Goal: Task Accomplishment & Management: Manage account settings

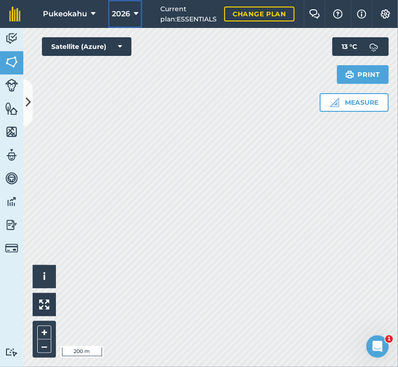
click at [141, 14] on button "2026" at bounding box center [125, 14] width 34 height 28
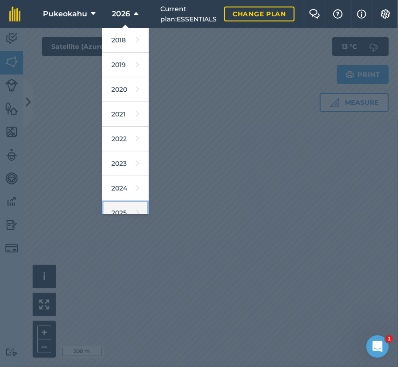
click at [136, 213] on icon at bounding box center [138, 212] width 4 height 13
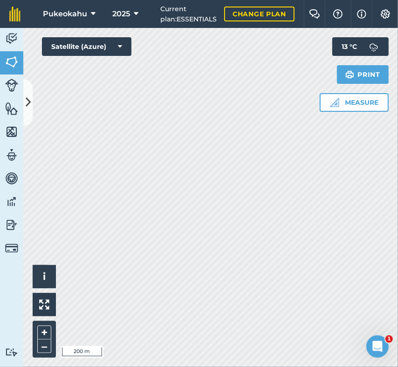
click at [340, 90] on div "Click to start drawing i © 2025 TomTom, Microsoft 200 m + – Satellite (Azure) M…" at bounding box center [210, 197] width 375 height 339
click at [27, 96] on icon at bounding box center [28, 103] width 5 height 16
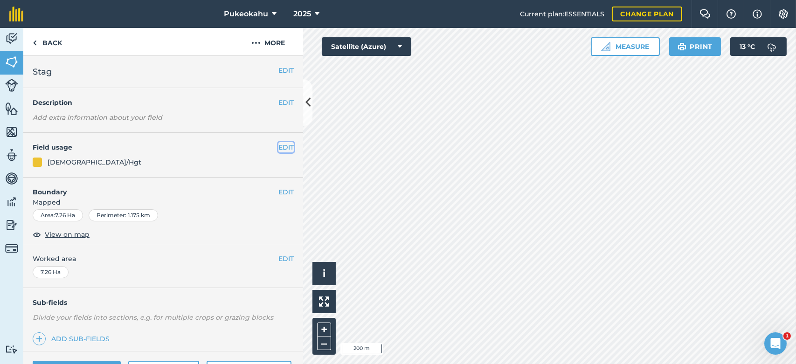
click at [278, 150] on button "EDIT" at bounding box center [285, 147] width 15 height 10
click at [282, 148] on button "EDIT" at bounding box center [285, 147] width 15 height 10
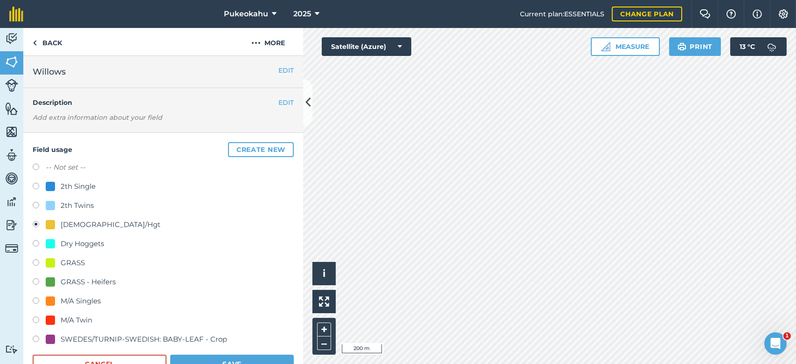
click at [38, 283] on label at bounding box center [39, 282] width 13 height 9
radio input "true"
radio input "false"
click at [218, 355] on button "Save" at bounding box center [232, 364] width 124 height 19
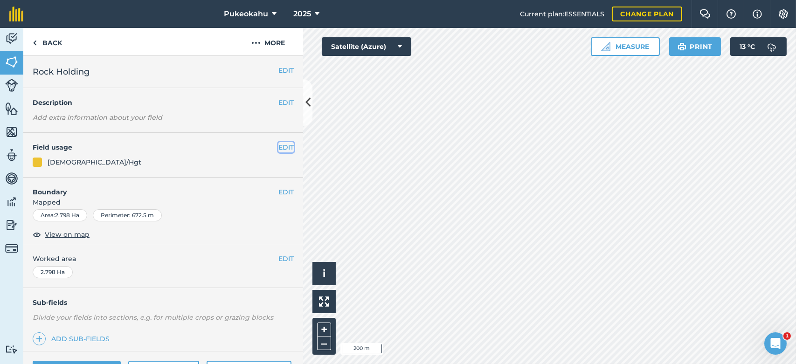
click at [284, 147] on button "EDIT" at bounding box center [285, 147] width 15 height 10
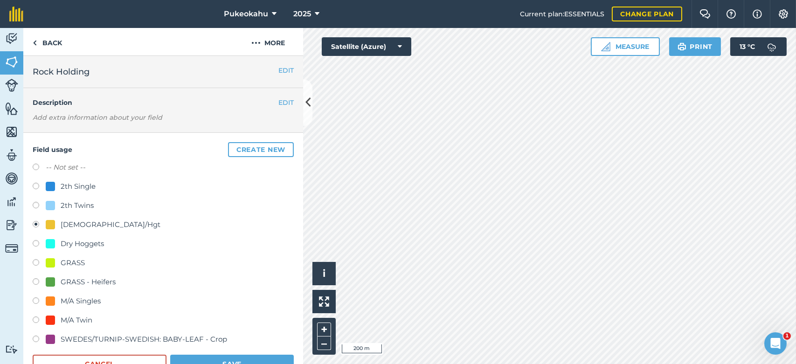
click at [80, 280] on div "GRASS - Heifers" at bounding box center [88, 281] width 55 height 11
radio input "true"
radio input "false"
click at [211, 357] on button "Save" at bounding box center [232, 364] width 124 height 19
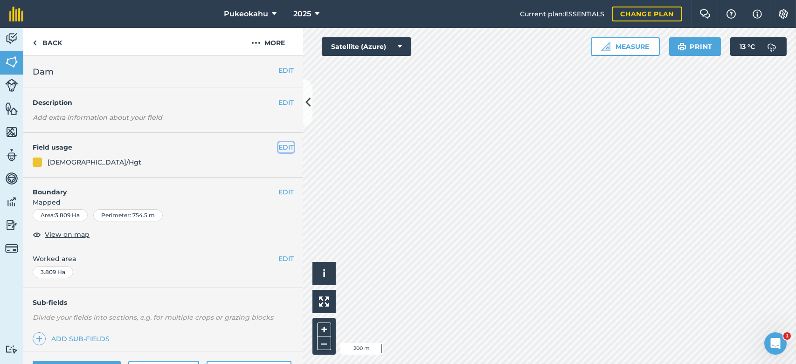
click at [280, 147] on button "EDIT" at bounding box center [285, 147] width 15 height 10
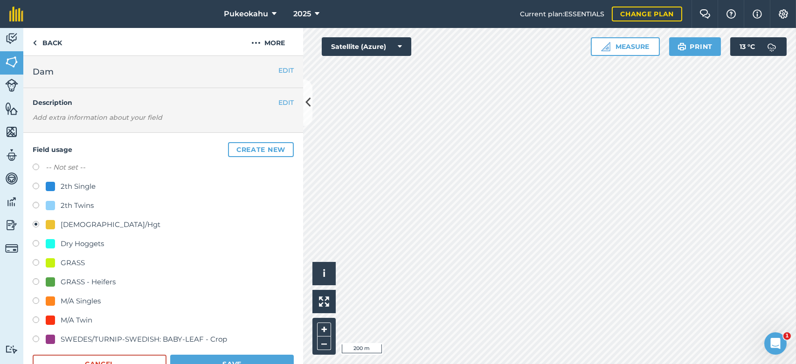
click at [88, 285] on div "GRASS - Heifers" at bounding box center [88, 281] width 55 height 11
radio input "true"
radio input "false"
click at [214, 360] on button "Save" at bounding box center [232, 364] width 124 height 19
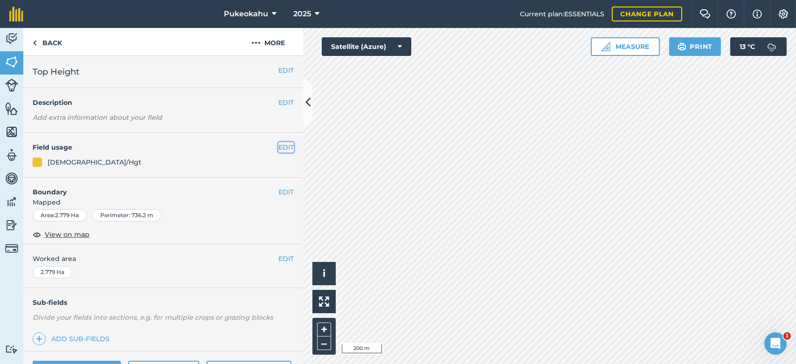
click at [278, 148] on button "EDIT" at bounding box center [285, 147] width 15 height 10
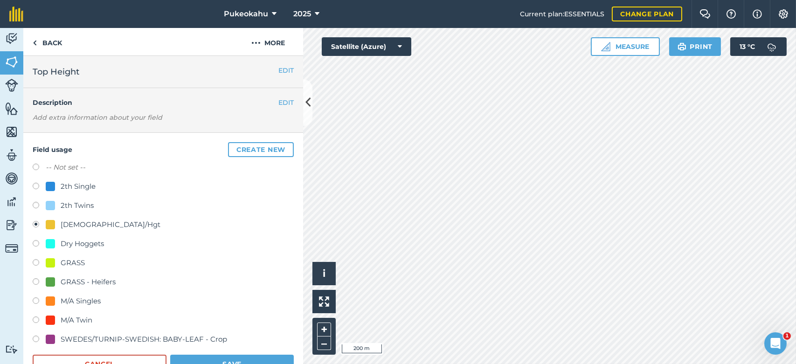
click at [69, 280] on div "GRASS - Heifers" at bounding box center [88, 281] width 55 height 11
radio input "true"
radio input "false"
click at [203, 360] on button "Save" at bounding box center [232, 364] width 124 height 19
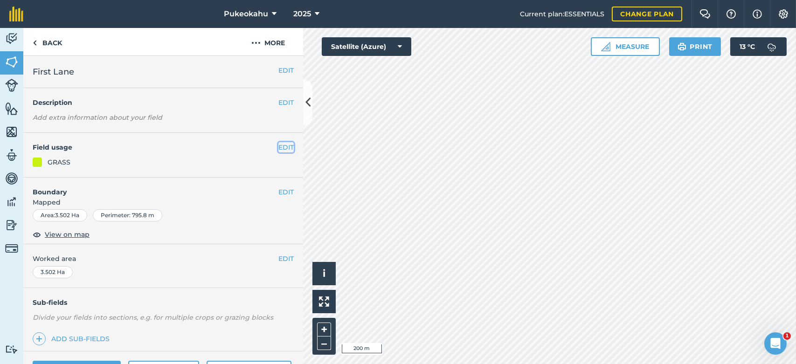
click at [278, 147] on button "EDIT" at bounding box center [285, 147] width 15 height 10
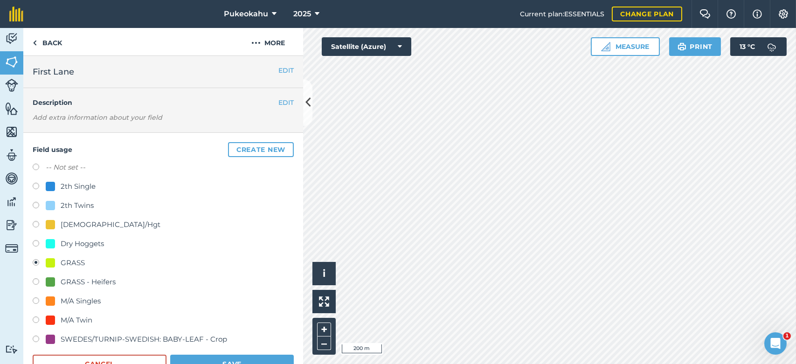
click at [93, 279] on div "GRASS - Heifers" at bounding box center [88, 281] width 55 height 11
radio input "true"
radio input "false"
click at [216, 357] on button "Save" at bounding box center [232, 364] width 124 height 19
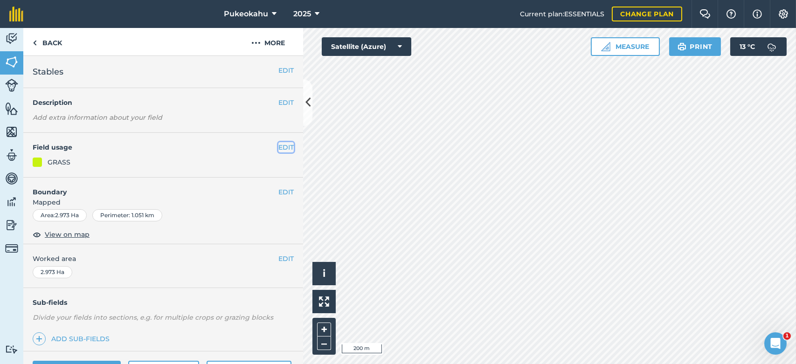
click at [279, 144] on button "EDIT" at bounding box center [285, 147] width 15 height 10
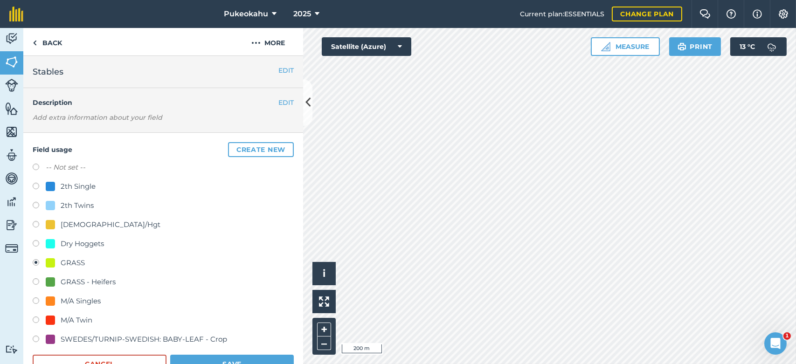
click at [85, 281] on div "GRASS - Heifers" at bounding box center [88, 281] width 55 height 11
radio input "true"
radio input "false"
click at [227, 357] on button "Save" at bounding box center [232, 364] width 124 height 19
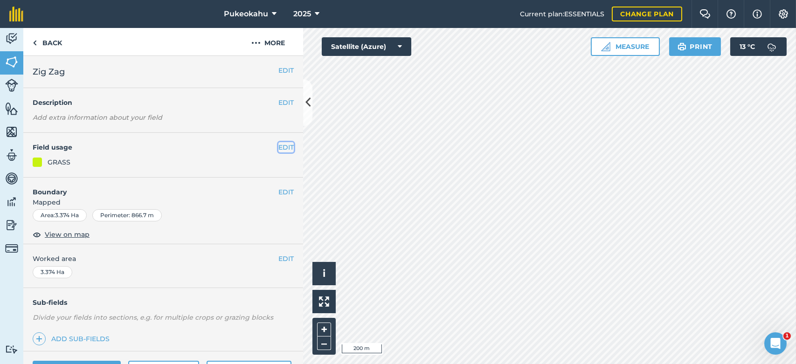
click at [282, 148] on button "EDIT" at bounding box center [285, 147] width 15 height 10
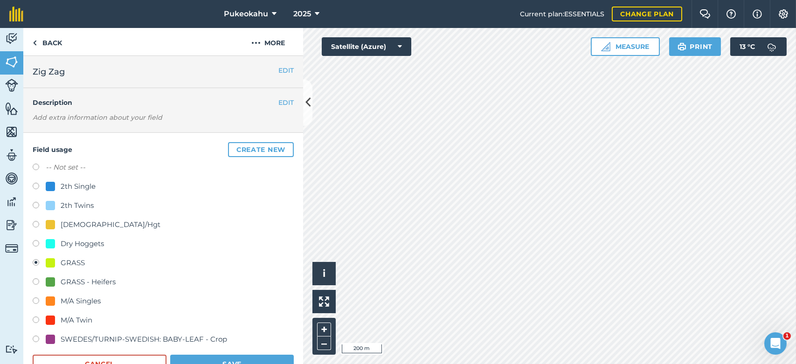
click at [95, 282] on div "GRASS - Heifers" at bounding box center [88, 281] width 55 height 11
radio input "true"
radio input "false"
click at [214, 358] on button "Save" at bounding box center [232, 364] width 124 height 19
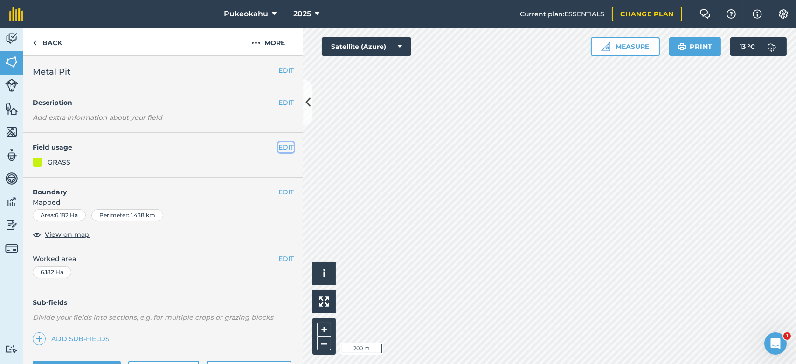
click at [278, 149] on button "EDIT" at bounding box center [285, 147] width 15 height 10
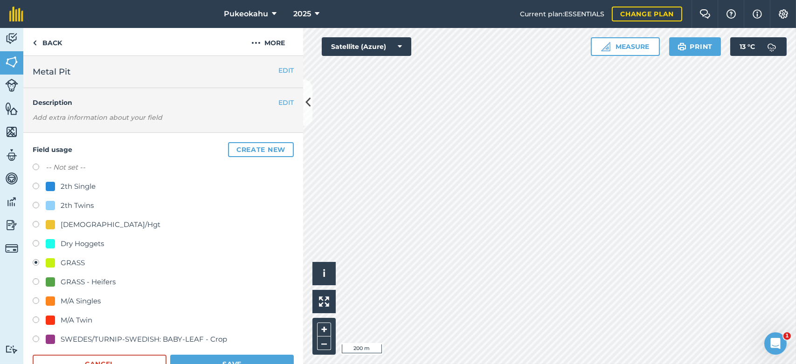
click at [102, 279] on div "GRASS - Heifers" at bounding box center [88, 281] width 55 height 11
radio input "true"
radio input "false"
click at [213, 358] on button "Save" at bounding box center [232, 364] width 124 height 19
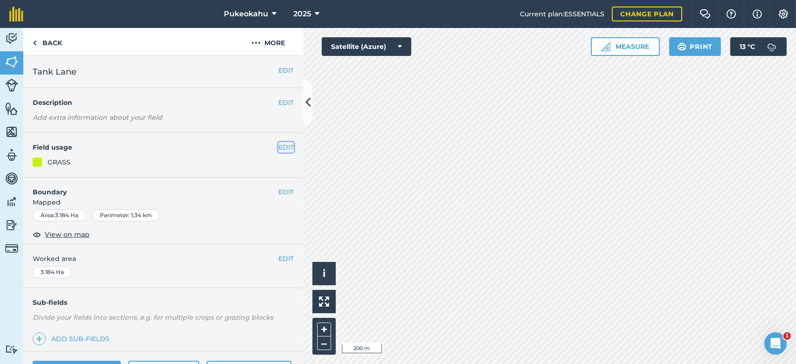
click at [278, 147] on button "EDIT" at bounding box center [285, 147] width 15 height 10
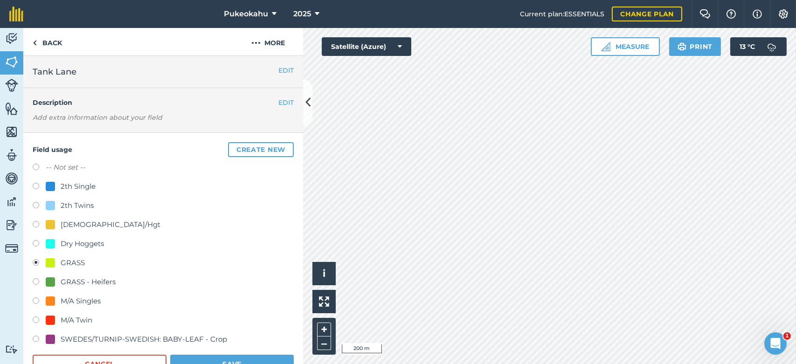
click at [89, 285] on div "GRASS - Heifers" at bounding box center [88, 281] width 55 height 11
radio input "true"
radio input "false"
click at [208, 355] on button "Save" at bounding box center [232, 364] width 124 height 19
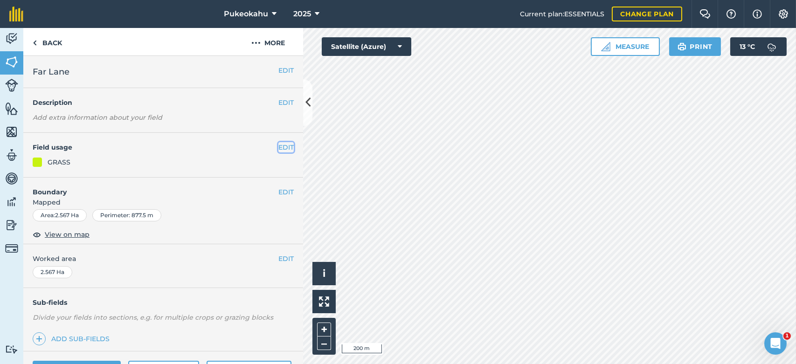
click at [281, 148] on button "EDIT" at bounding box center [285, 147] width 15 height 10
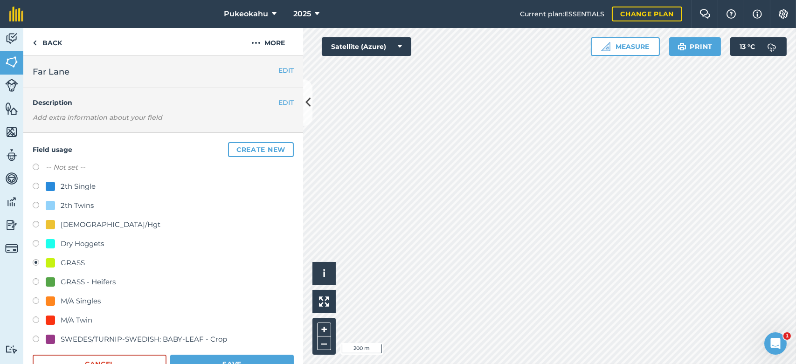
click at [103, 282] on div "GRASS - Heifers" at bounding box center [88, 281] width 55 height 11
radio input "true"
radio input "false"
click at [207, 358] on button "Save" at bounding box center [232, 364] width 124 height 19
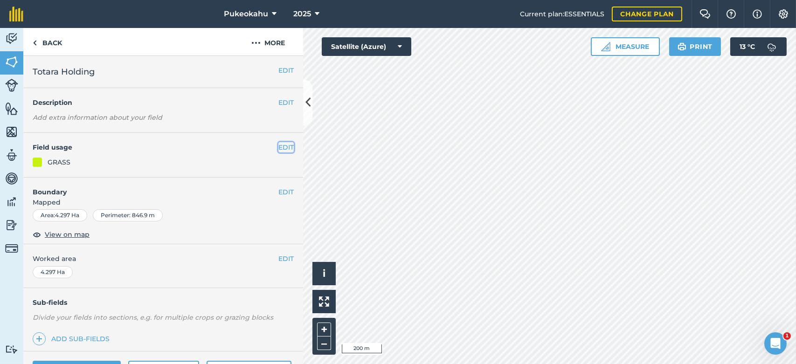
click at [278, 148] on button "EDIT" at bounding box center [285, 147] width 15 height 10
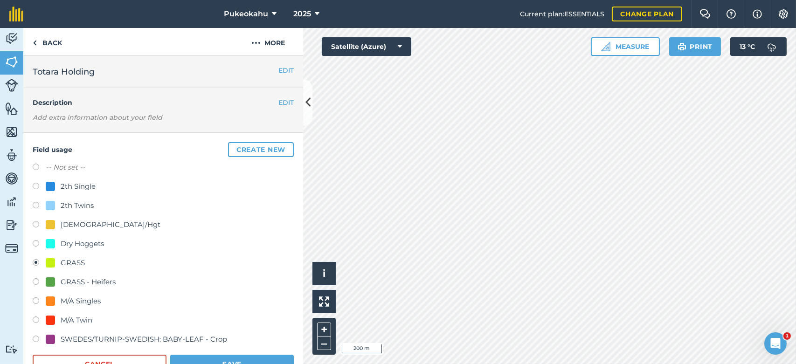
click at [68, 280] on div "GRASS - Heifers" at bounding box center [88, 281] width 55 height 11
radio input "true"
radio input "false"
click at [206, 358] on button "Save" at bounding box center [232, 364] width 124 height 19
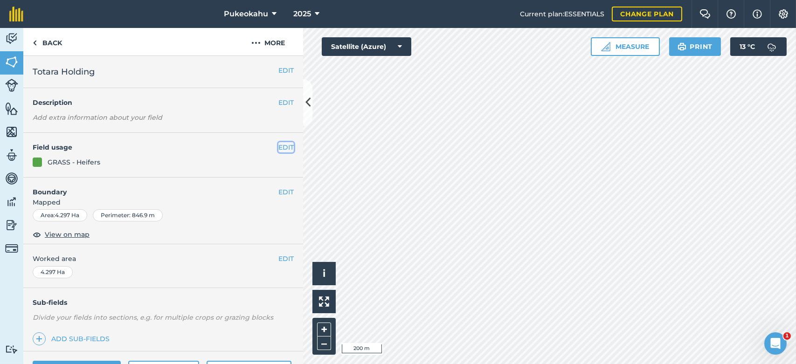
click at [281, 148] on button "EDIT" at bounding box center [285, 147] width 15 height 10
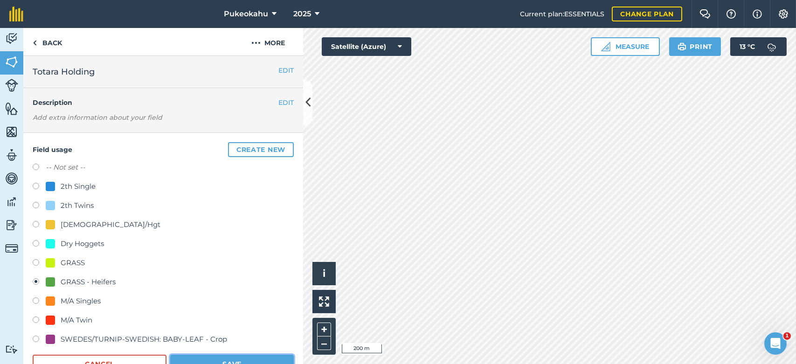
click at [218, 358] on button "Save" at bounding box center [232, 364] width 124 height 19
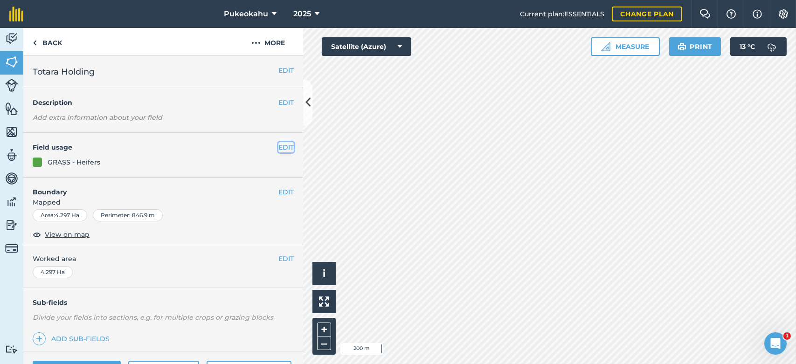
click at [280, 149] on button "EDIT" at bounding box center [285, 147] width 15 height 10
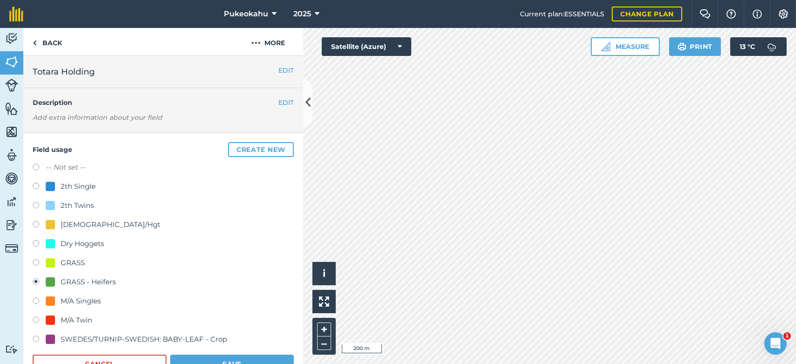
click at [88, 226] on div "[DEMOGRAPHIC_DATA]/Hgt" at bounding box center [111, 224] width 100 height 11
radio input "true"
radio input "false"
click at [239, 357] on button "Save" at bounding box center [232, 364] width 124 height 19
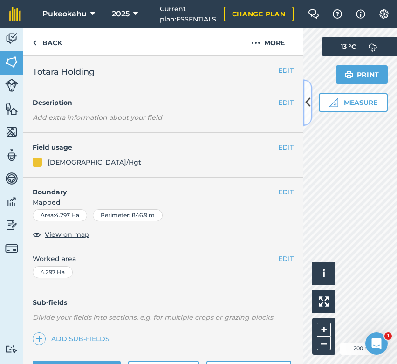
click at [308, 103] on icon at bounding box center [307, 103] width 5 height 16
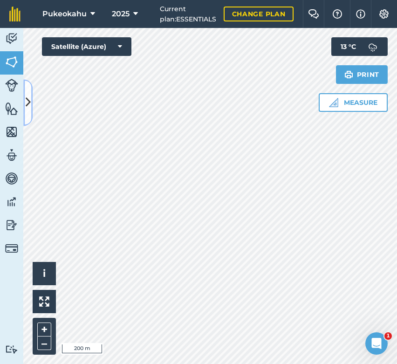
click at [26, 106] on icon at bounding box center [28, 103] width 5 height 16
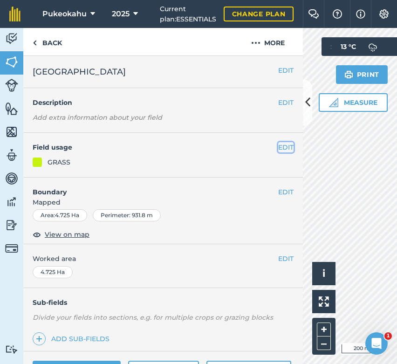
click at [282, 147] on button "EDIT" at bounding box center [285, 147] width 15 height 10
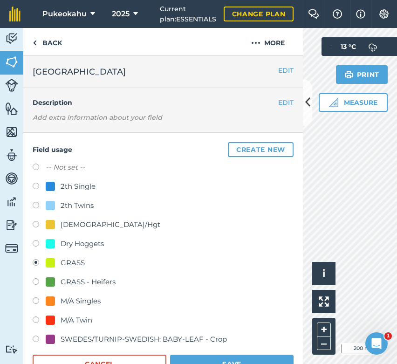
click at [68, 226] on div "[DEMOGRAPHIC_DATA]/Hgt" at bounding box center [111, 224] width 100 height 11
radio input "true"
radio input "false"
click at [248, 359] on button "Save" at bounding box center [232, 364] width 124 height 19
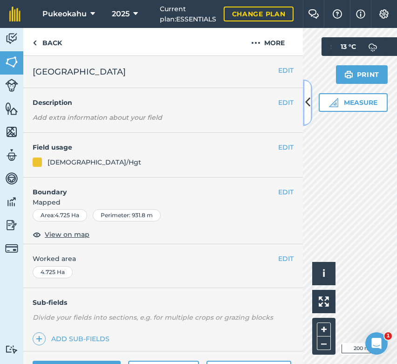
click at [309, 109] on icon at bounding box center [307, 103] width 5 height 16
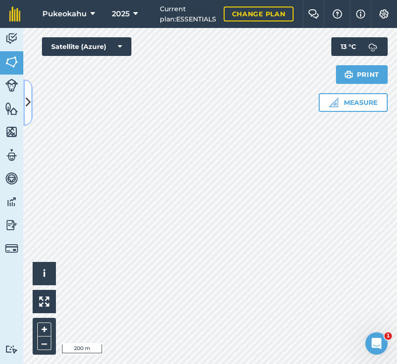
click at [28, 103] on icon at bounding box center [28, 103] width 5 height 16
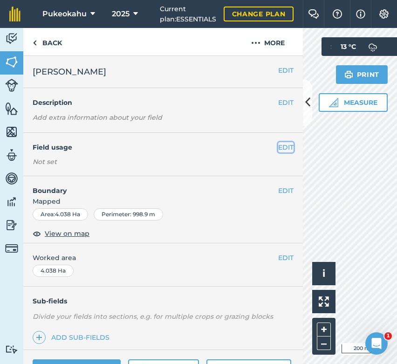
click at [280, 146] on button "EDIT" at bounding box center [285, 147] width 15 height 10
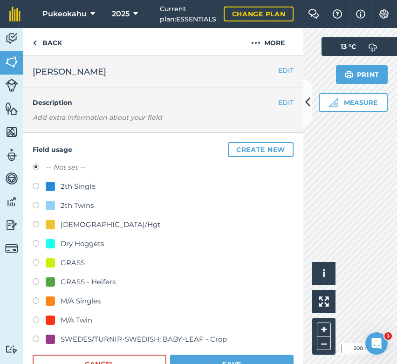
click at [62, 279] on div "GRASS - Heifers" at bounding box center [88, 281] width 55 height 11
radio input "true"
radio input "false"
click at [191, 357] on button "Save" at bounding box center [232, 364] width 124 height 19
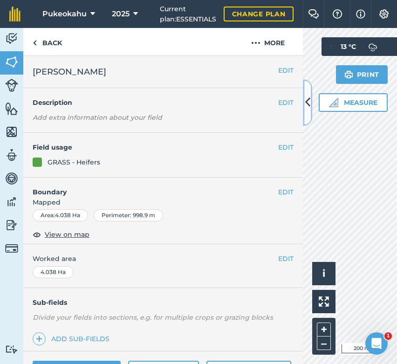
click at [310, 107] on icon at bounding box center [307, 103] width 5 height 16
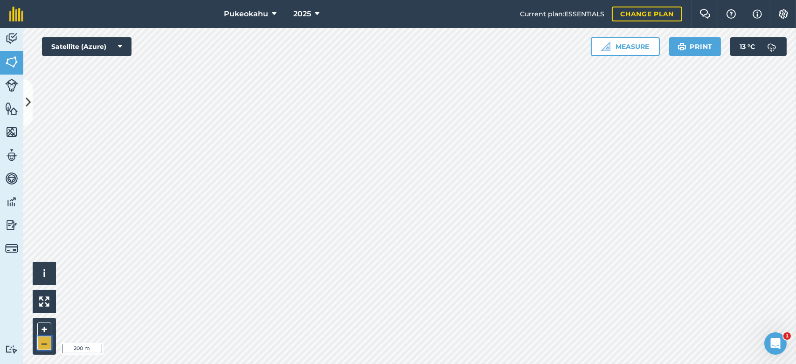
click at [47, 342] on button "–" at bounding box center [44, 344] width 14 height 14
click at [27, 106] on icon at bounding box center [28, 103] width 5 height 16
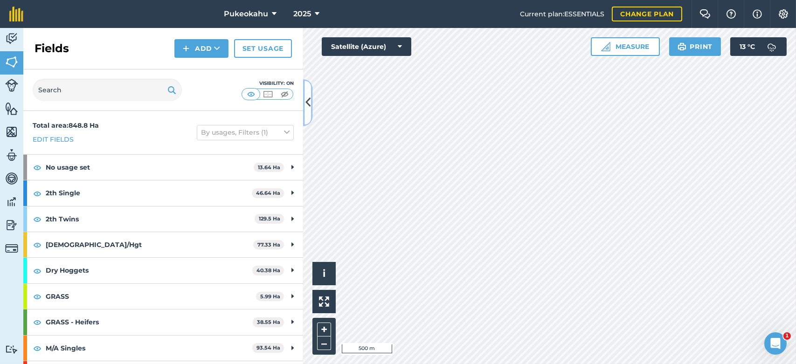
click at [308, 102] on icon at bounding box center [307, 103] width 5 height 16
